Goal: Book appointment/travel/reservation: Book appointment/travel/reservation

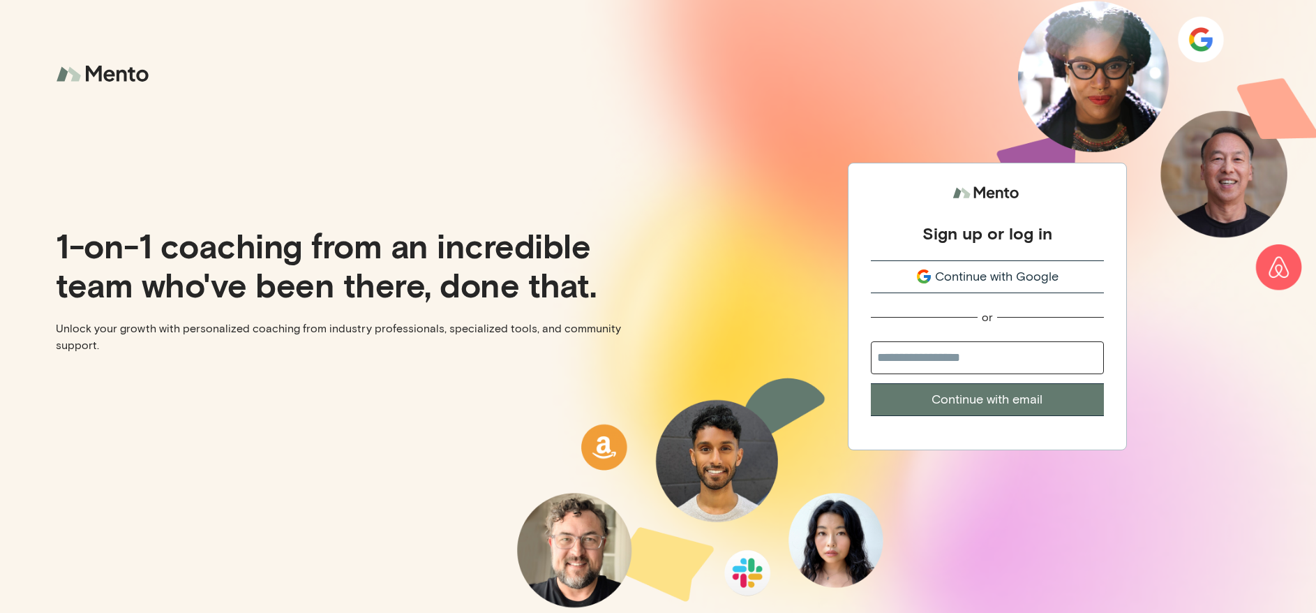
click at [953, 357] on input "email" at bounding box center [987, 357] width 233 height 33
click at [806, 324] on div "Sign up or log in Continue with Google or Continue with email" at bounding box center [987, 306] width 658 height 613
click at [935, 360] on input "email" at bounding box center [987, 357] width 233 height 33
type input "**********"
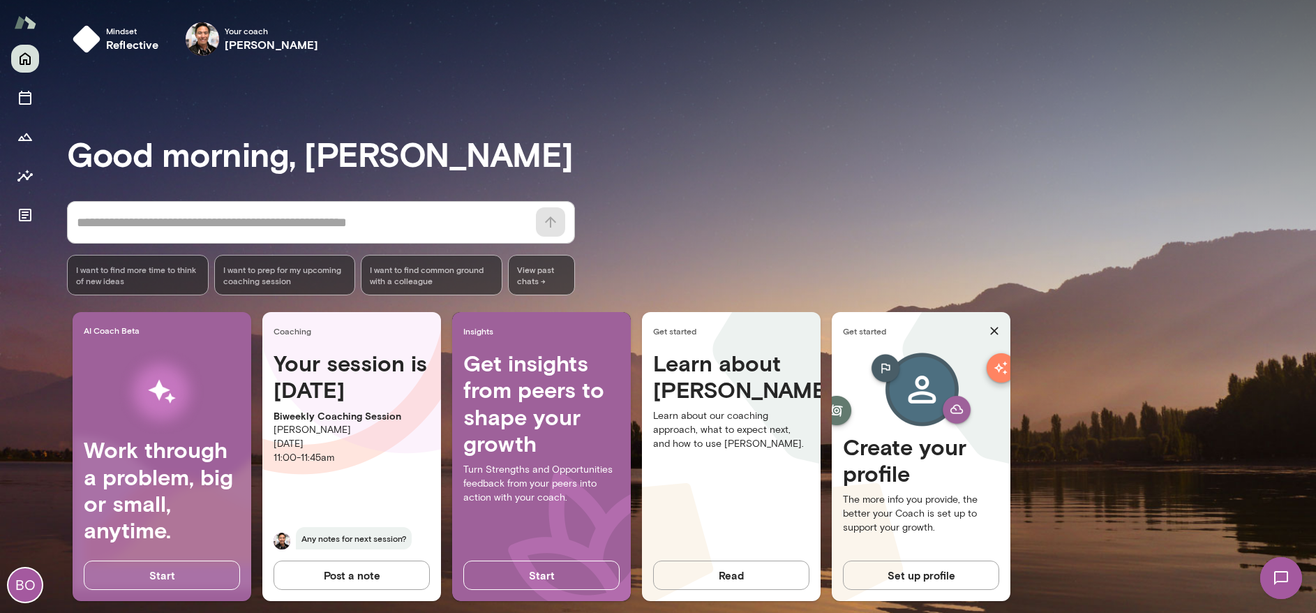
drag, startPoint x: 332, startPoint y: 419, endPoint x: 417, endPoint y: 422, distance: 85.2
click at [417, 422] on div "Your session is tomorrow Biweekly Coaching Session Albert Villarde Tuesday, Sep…" at bounding box center [351, 458] width 179 height 216
click at [376, 477] on div "Your session is tomorrow Biweekly Coaching Session Albert Villarde Tuesday, Sep…" at bounding box center [351, 458] width 179 height 216
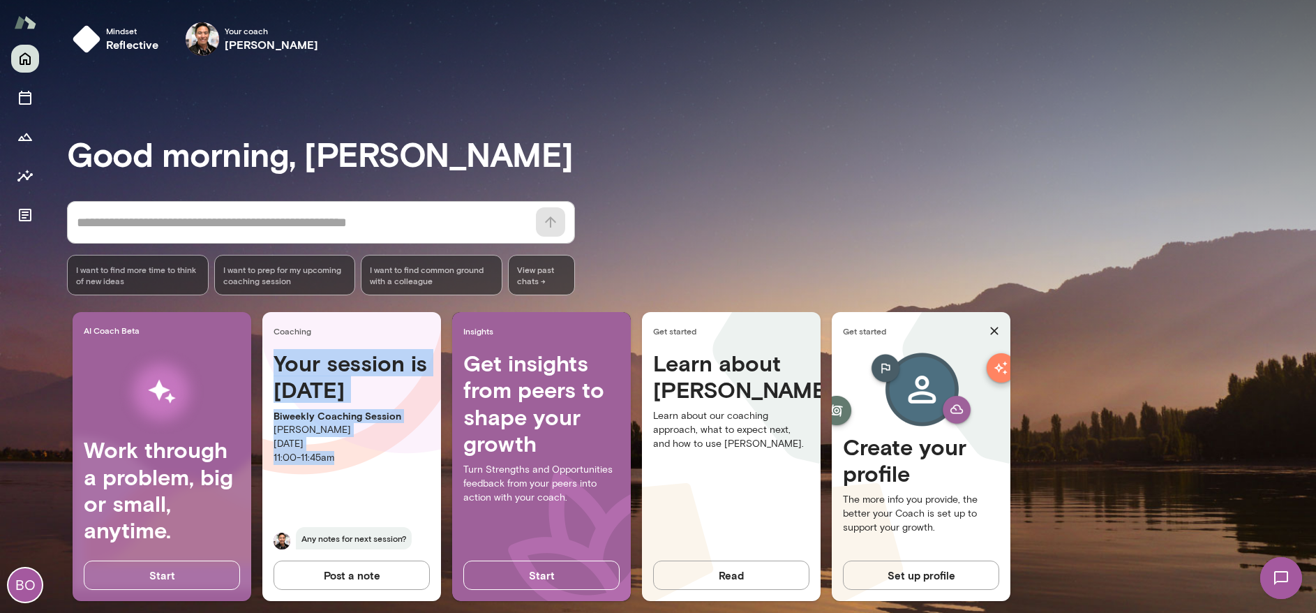
drag, startPoint x: 344, startPoint y: 466, endPoint x: 275, endPoint y: 359, distance: 127.2
click at [275, 359] on div "Your session is tomorrow Biweekly Coaching Session Albert Villarde Tuesday, Sep…" at bounding box center [351, 458] width 179 height 216
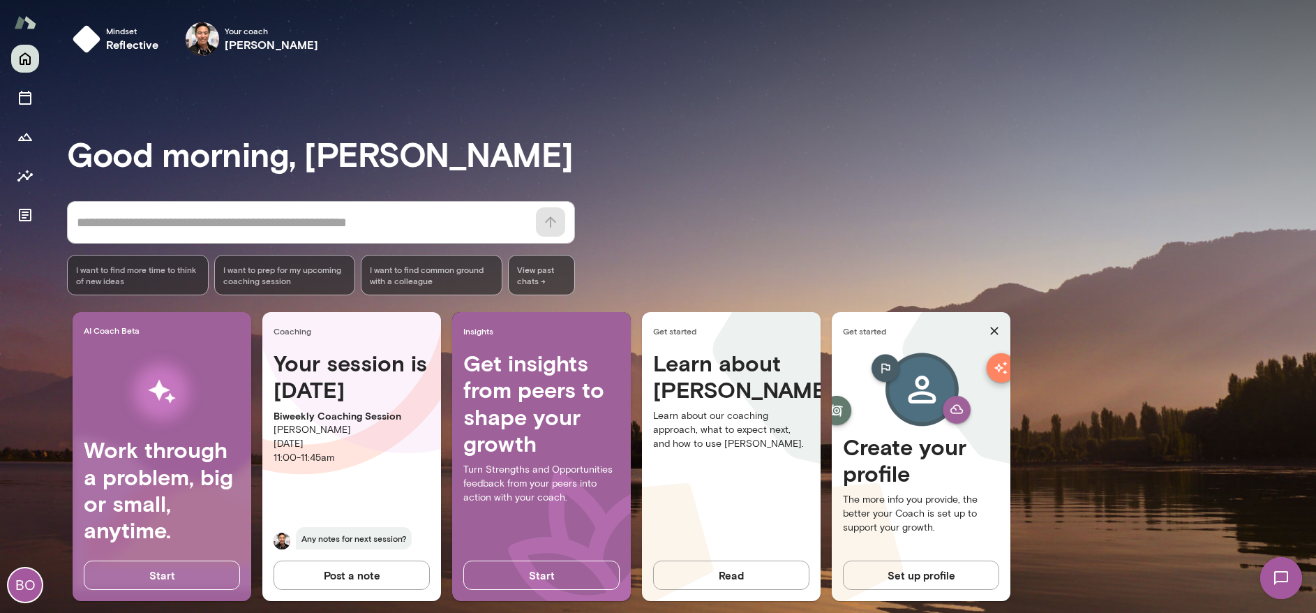
click at [280, 316] on div "Coaching" at bounding box center [351, 331] width 179 height 38
click at [31, 94] on icon "Sessions" at bounding box center [25, 98] width 13 height 14
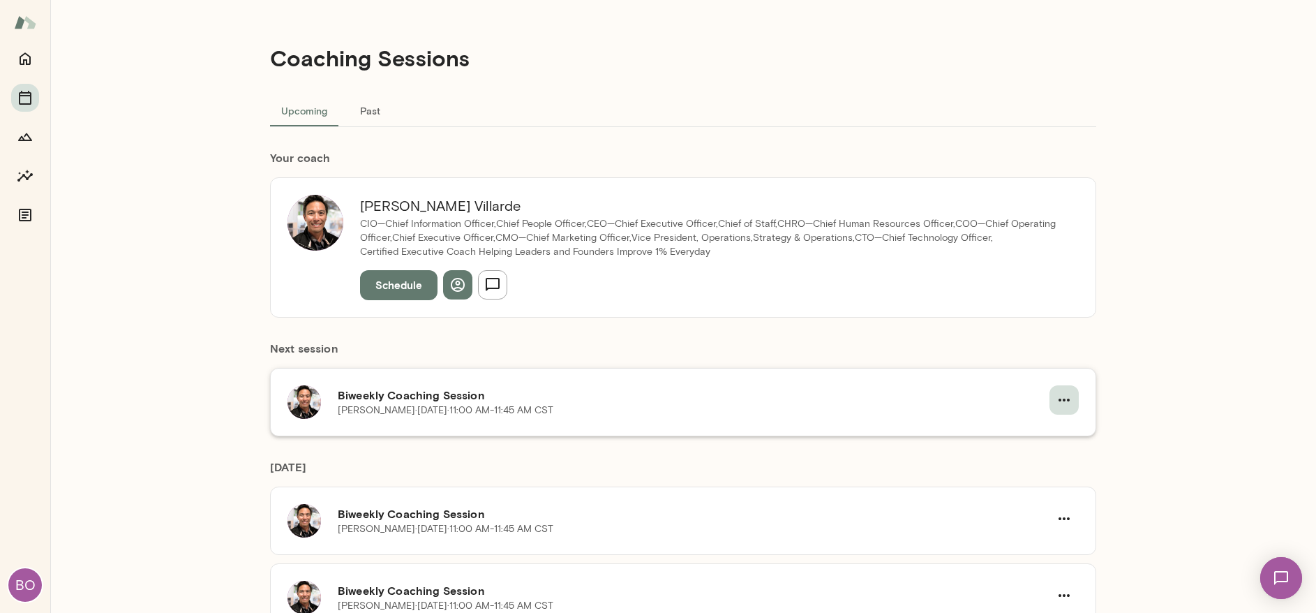
click at [1059, 399] on icon "button" at bounding box center [1064, 400] width 11 height 3
click at [1042, 431] on span "Reschedule" at bounding box center [1034, 432] width 60 height 17
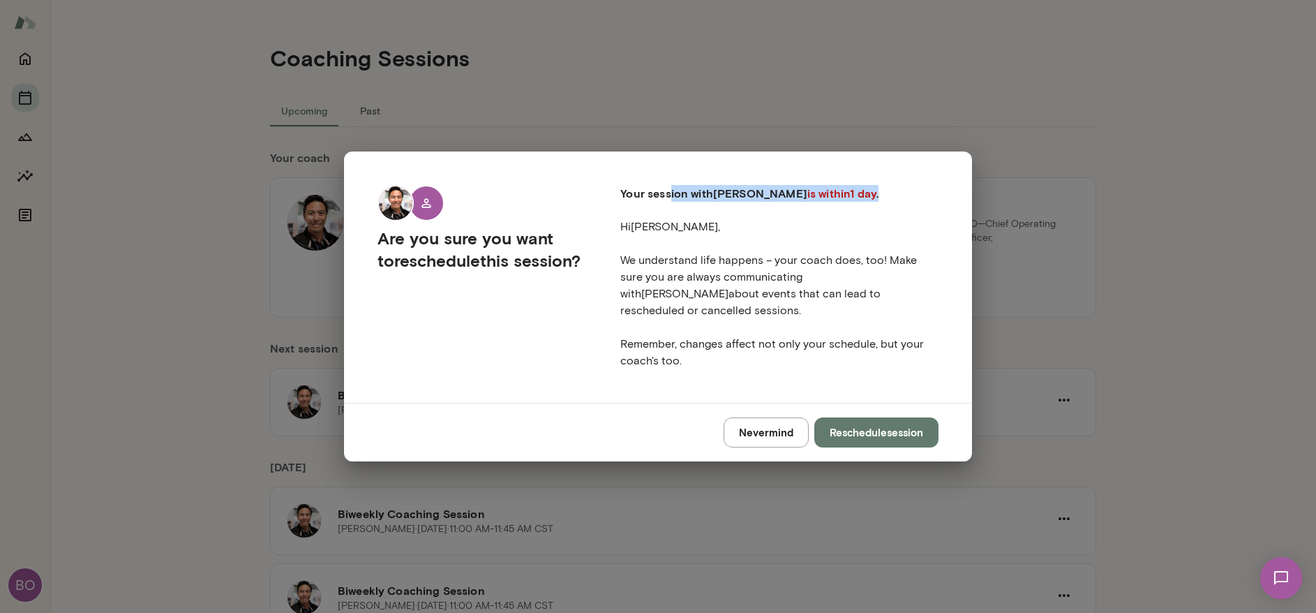
drag, startPoint x: 669, startPoint y: 197, endPoint x: 851, endPoint y: 208, distance: 181.8
click at [851, 202] on h6 "Your session with Albert is within 1 day ." at bounding box center [780, 193] width 318 height 17
drag, startPoint x: 849, startPoint y: 253, endPoint x: 849, endPoint y: 268, distance: 14.7
click at [849, 255] on div "Your session with Albert is within 1 day . Hi Bobby , We understand life happen…" at bounding box center [768, 266] width 341 height 207
click at [859, 422] on button "Reschedule session" at bounding box center [877, 431] width 124 height 29
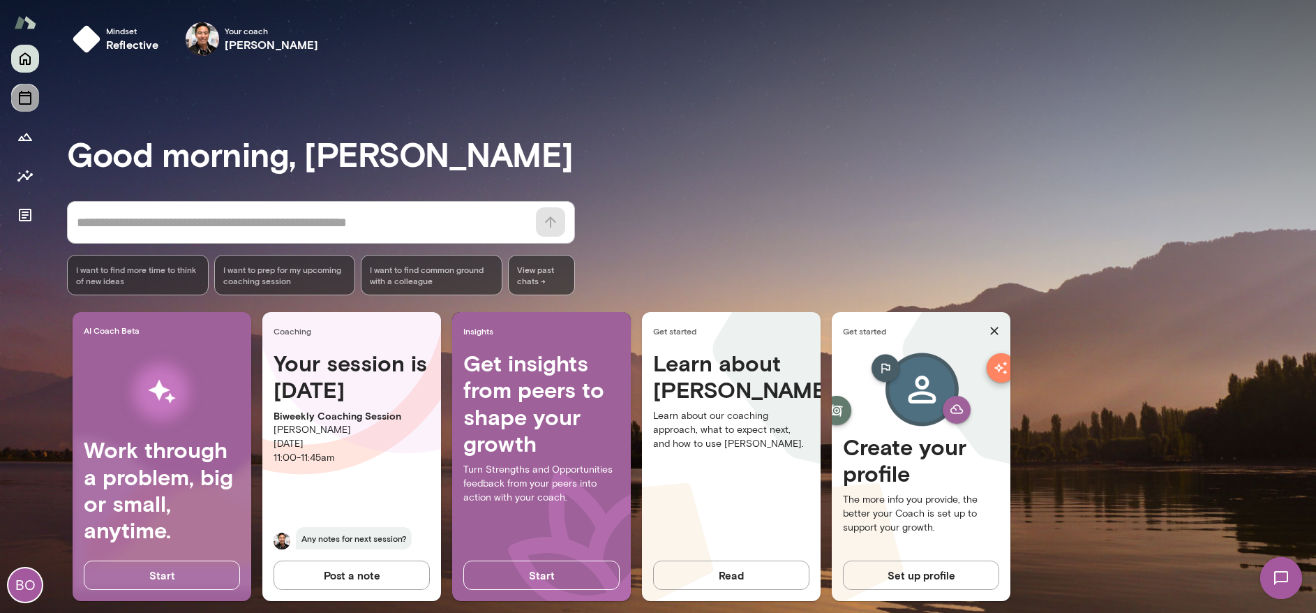
click at [21, 102] on icon "Sessions" at bounding box center [25, 97] width 17 height 17
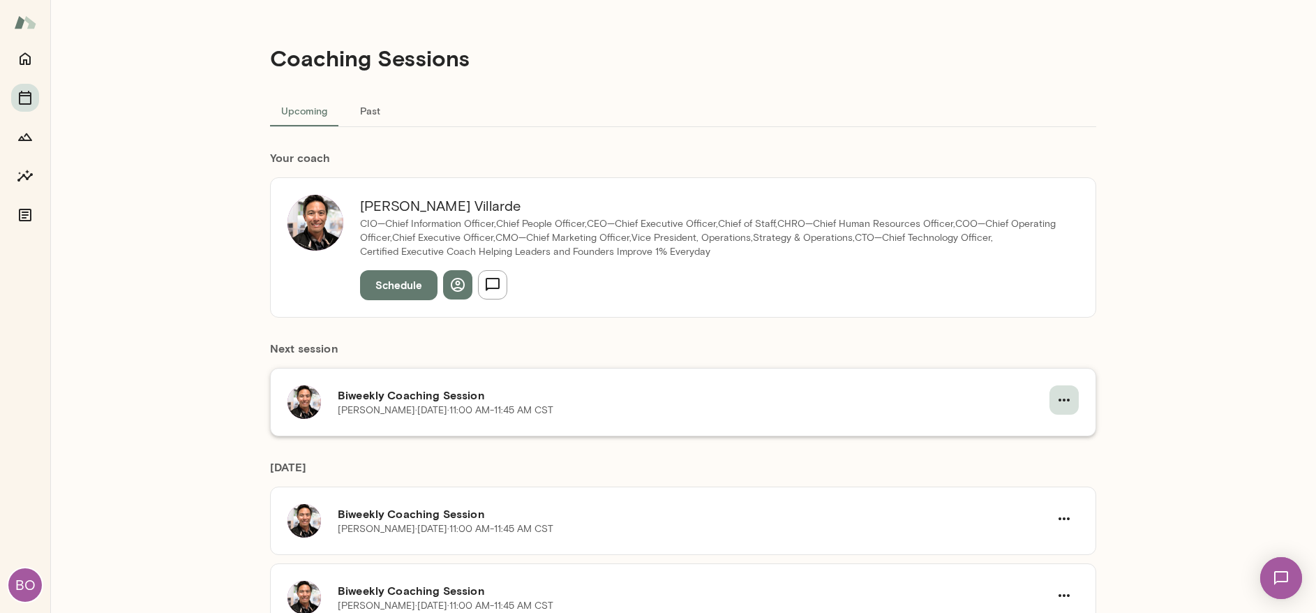
click at [1058, 396] on icon "button" at bounding box center [1064, 400] width 17 height 17
click at [1034, 454] on span "Cancel" at bounding box center [1034, 458] width 60 height 17
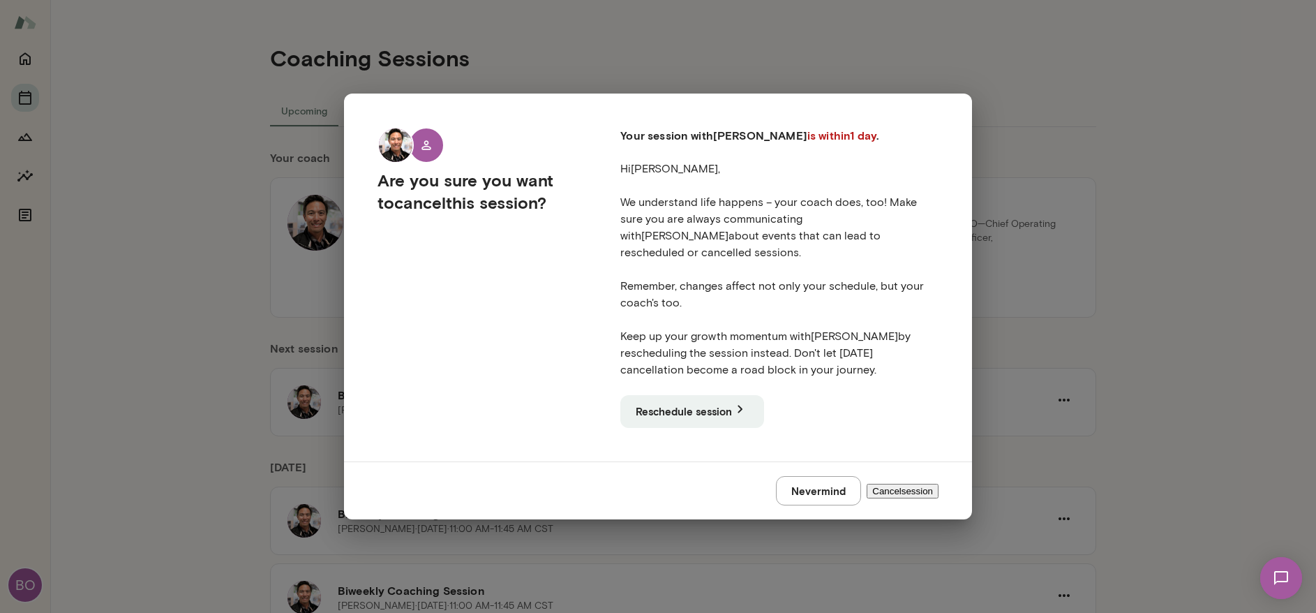
click at [871, 484] on button "Cancel session" at bounding box center [903, 491] width 72 height 15
